Goal: Find specific page/section: Find specific page/section

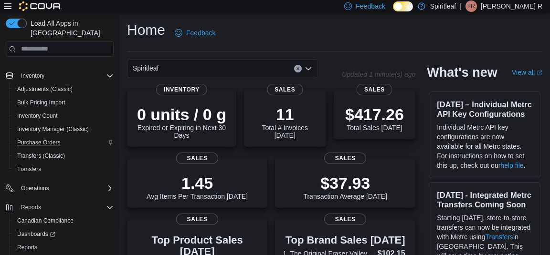
scroll to position [124, 0]
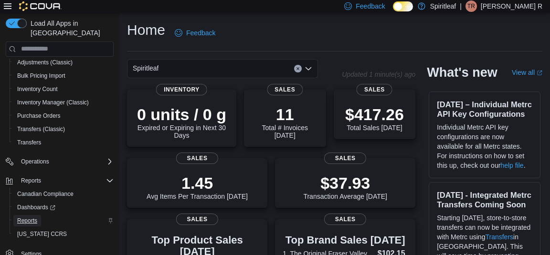
click at [28, 217] on span "Reports" at bounding box center [27, 221] width 20 height 8
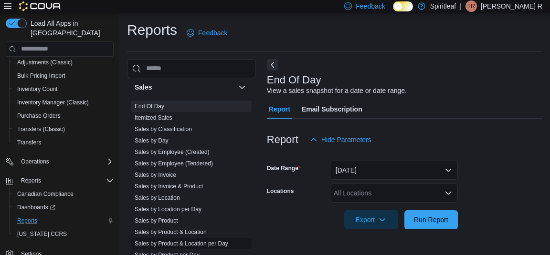
scroll to position [735, 0]
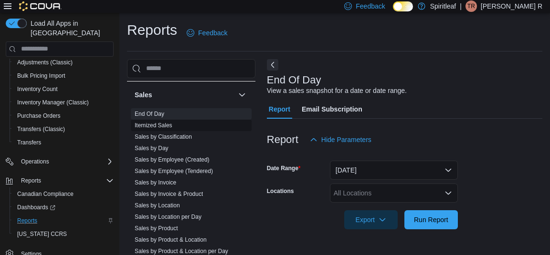
click at [163, 122] on link "Itemized Sales" at bounding box center [154, 125] width 38 height 7
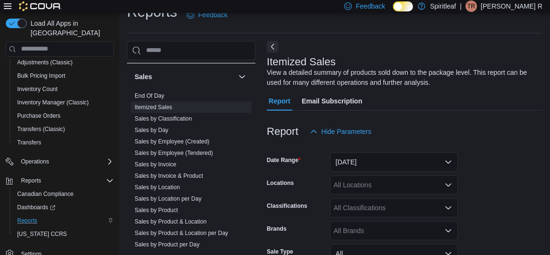
scroll to position [32, 0]
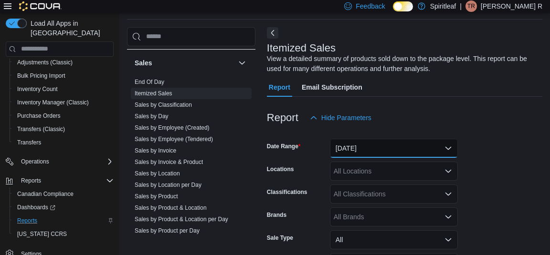
click at [379, 149] on button "[DATE]" at bounding box center [394, 148] width 128 height 19
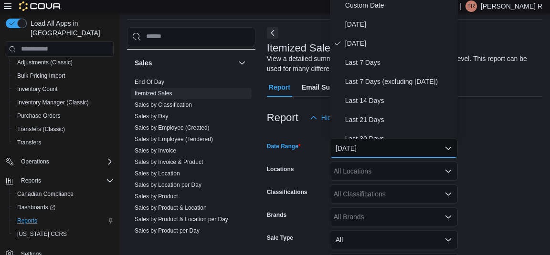
scroll to position [27, 0]
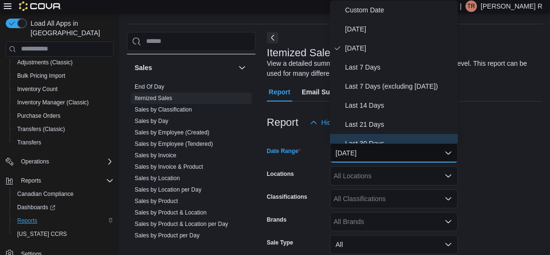
click at [380, 140] on span "Last 30 Days" at bounding box center [399, 143] width 109 height 11
